Goal: Task Accomplishment & Management: Use online tool/utility

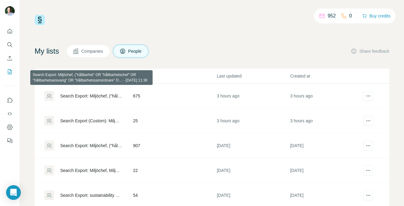
click at [106, 96] on div "Search Export: Miljöchef, ("hållbarhet" OR "hållbarhetschef" OR "hållbarhetsans…" at bounding box center [91, 96] width 62 height 6
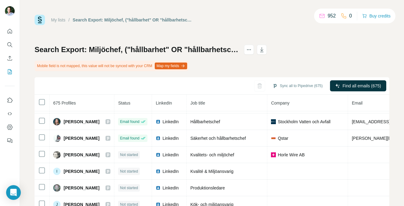
scroll to position [4, 0]
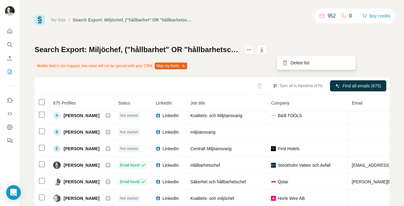
click at [250, 50] on icon "actions" at bounding box center [249, 49] width 1 height 1
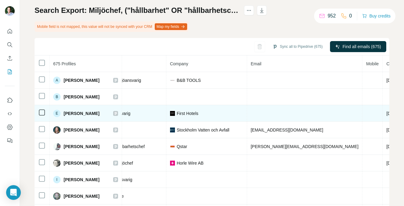
scroll to position [0, 0]
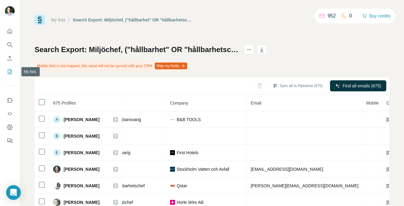
click at [9, 71] on icon "My lists" at bounding box center [10, 72] width 6 height 6
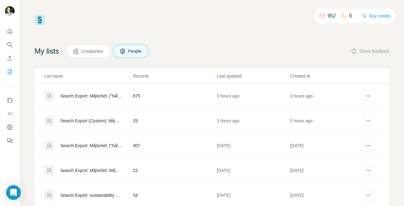
click at [102, 146] on div "Search Export: Miljöchef, ("hållbarhet" OR "hållbarhetschef" OR "hållbarhetsans…" at bounding box center [91, 145] width 62 height 6
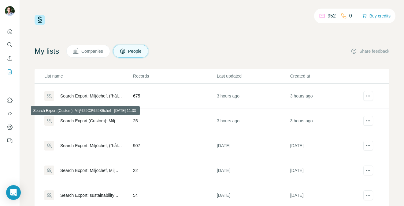
click at [103, 120] on div "Search Export (Custom): Milj%25C3%25B6chef - [DATE] 11:33" at bounding box center [91, 120] width 62 height 6
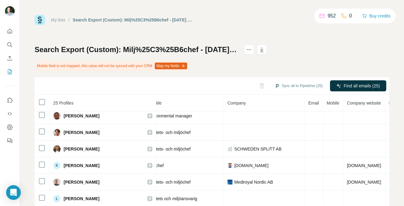
scroll to position [0, 85]
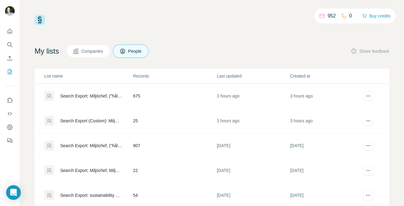
click at [96, 95] on div "Search Export: Miljöchef, ("hållbarhet" OR "hållbarhetschef" OR "hållbarhetsans…" at bounding box center [91, 96] width 62 height 6
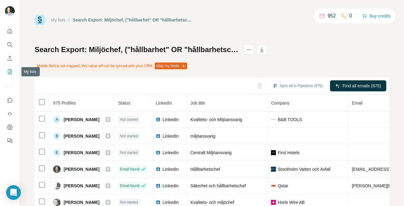
click at [10, 72] on icon "My lists" at bounding box center [10, 72] width 6 height 6
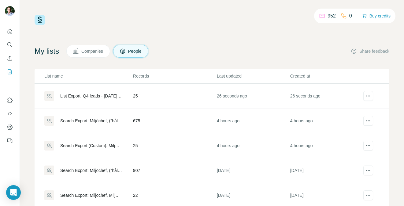
click at [75, 95] on div "List Export: Q4 leads - [DATE] 15:12" at bounding box center [91, 96] width 62 height 6
